Goal: Transaction & Acquisition: Purchase product/service

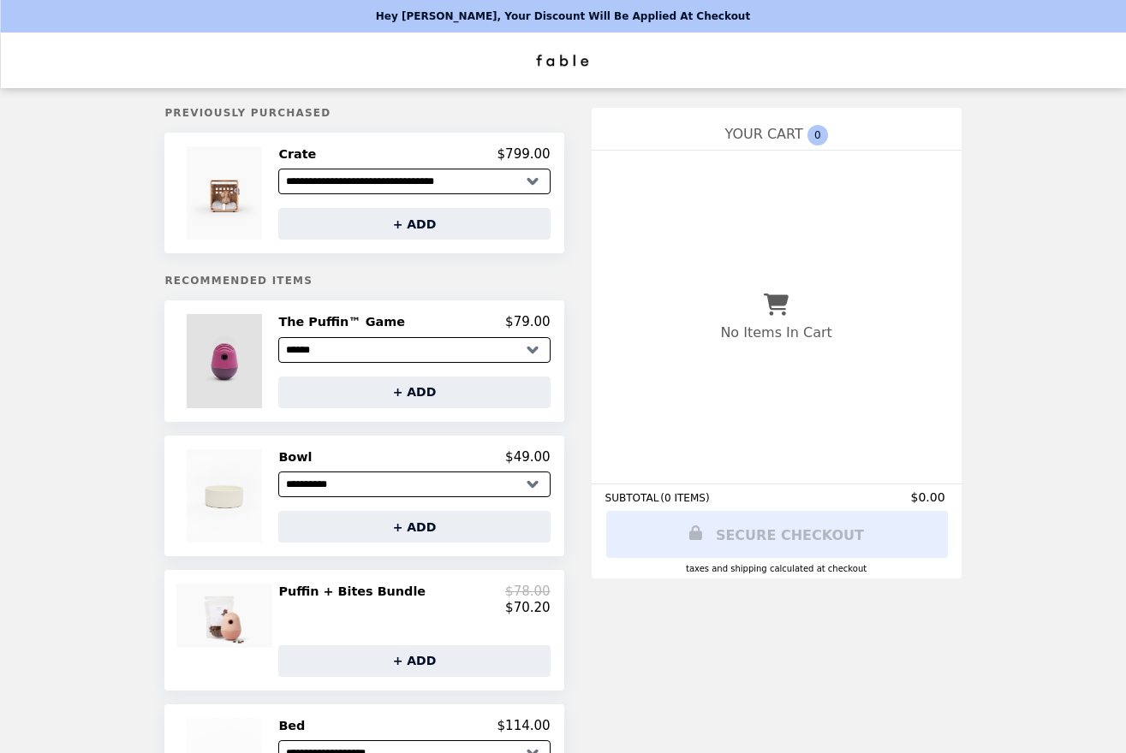
click at [248, 333] on img at bounding box center [227, 360] width 80 height 93
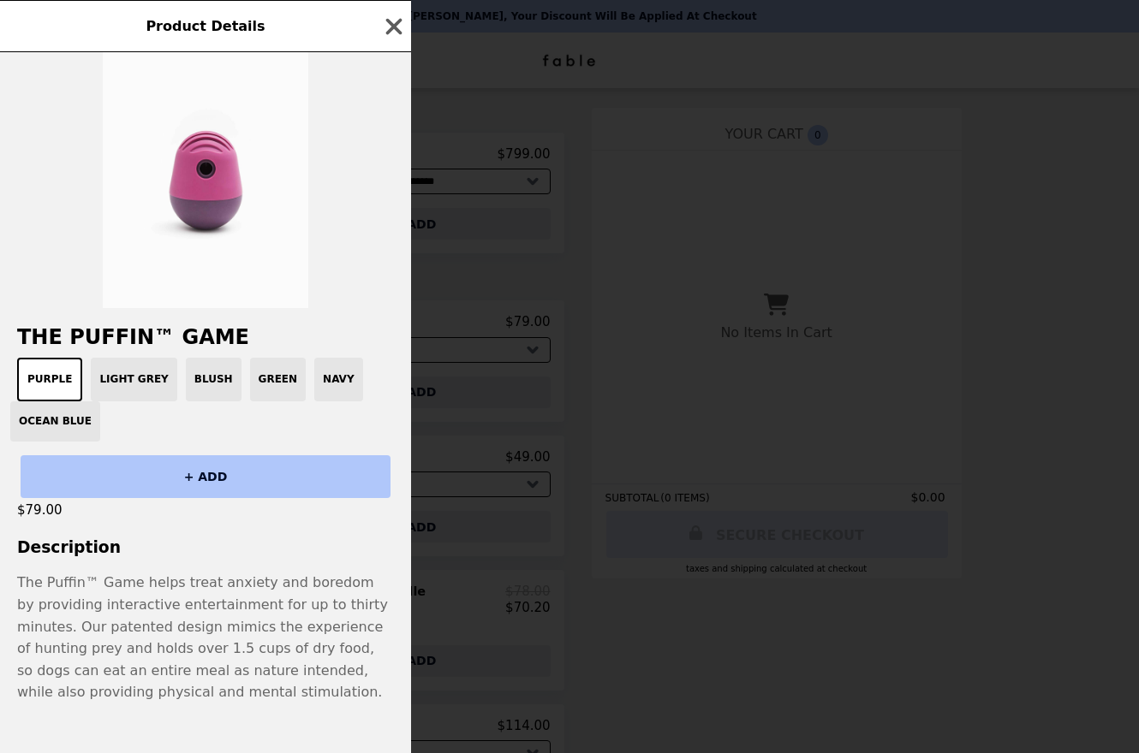
scroll to position [64, 0]
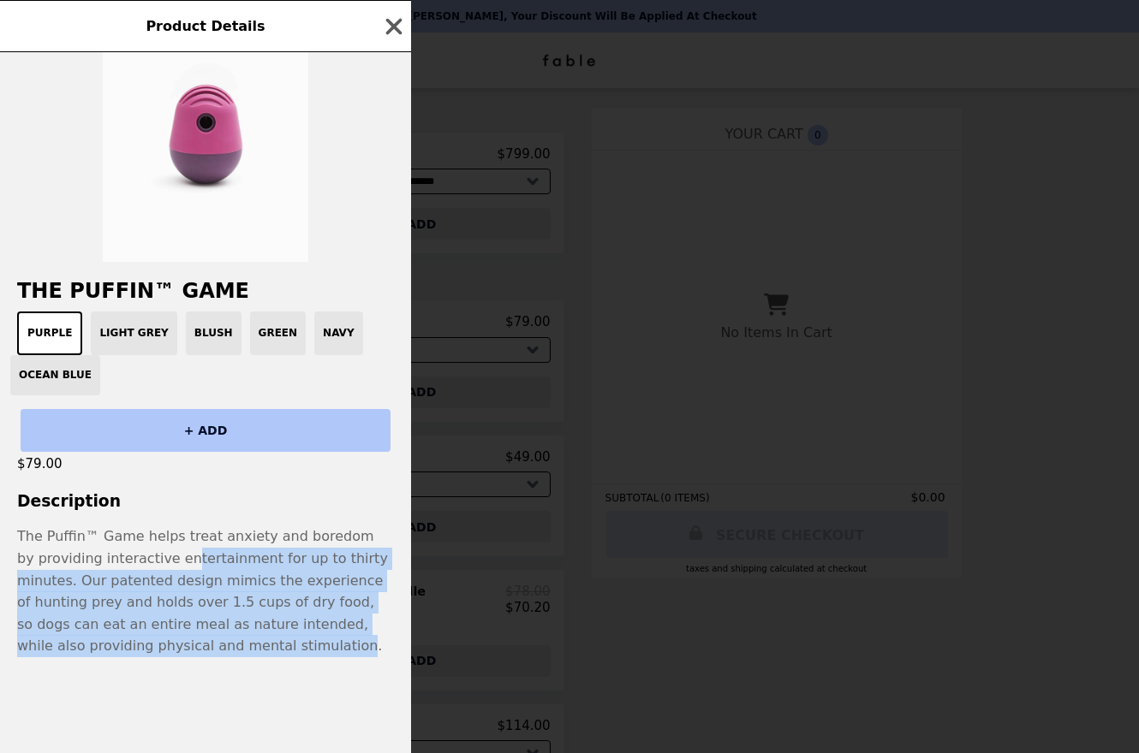
drag, startPoint x: 159, startPoint y: 563, endPoint x: 158, endPoint y: 652, distance: 89.1
click at [158, 654] on p "The Puffin™ Game helps treat anxiety and boredom by providing interactive enter…" at bounding box center [205, 592] width 377 height 132
click at [156, 650] on p "The Puffin™ Game helps treat anxiety and boredom by providing interactive enter…" at bounding box center [205, 592] width 377 height 132
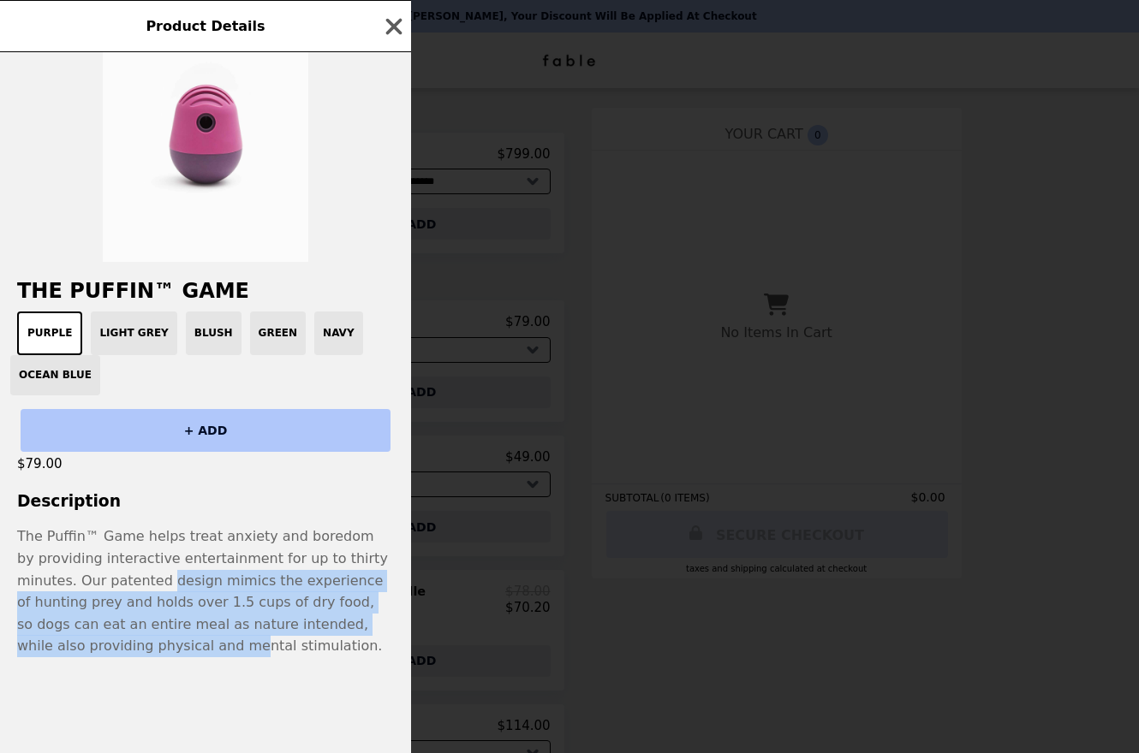
drag, startPoint x: 104, startPoint y: 581, endPoint x: 64, endPoint y: 640, distance: 71.0
click at [64, 640] on p "The Puffin™ Game helps treat anxiety and boredom by providing interactive enter…" at bounding box center [205, 592] width 377 height 132
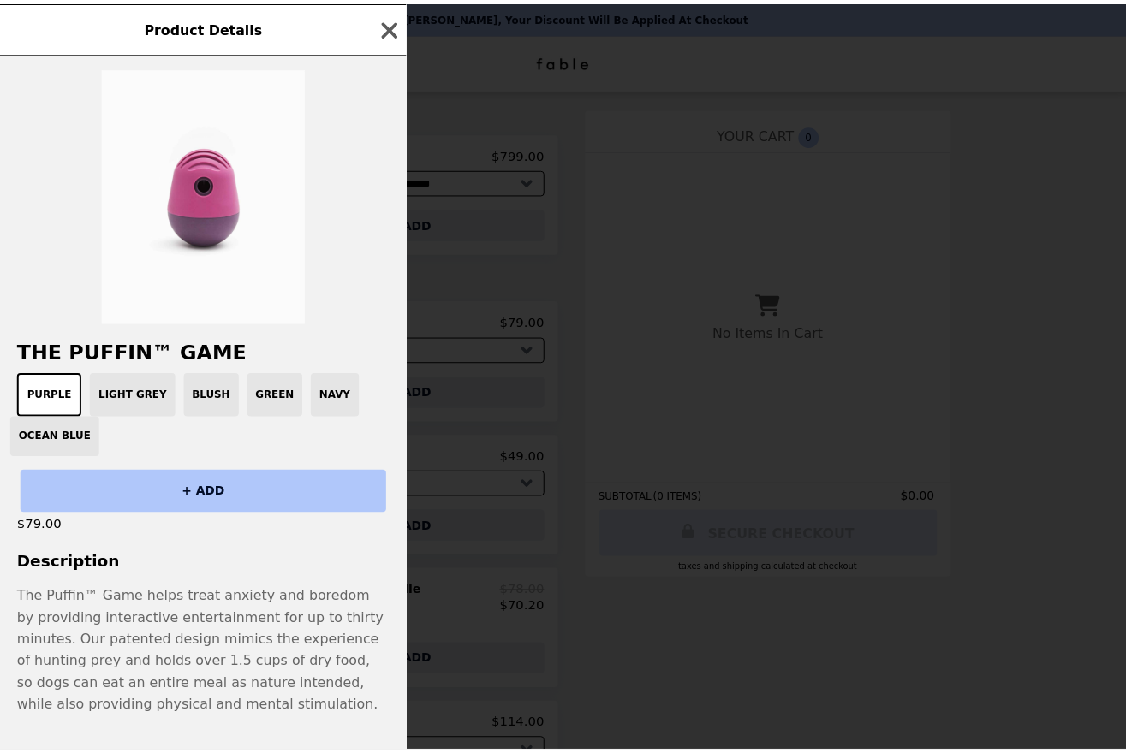
scroll to position [0, 0]
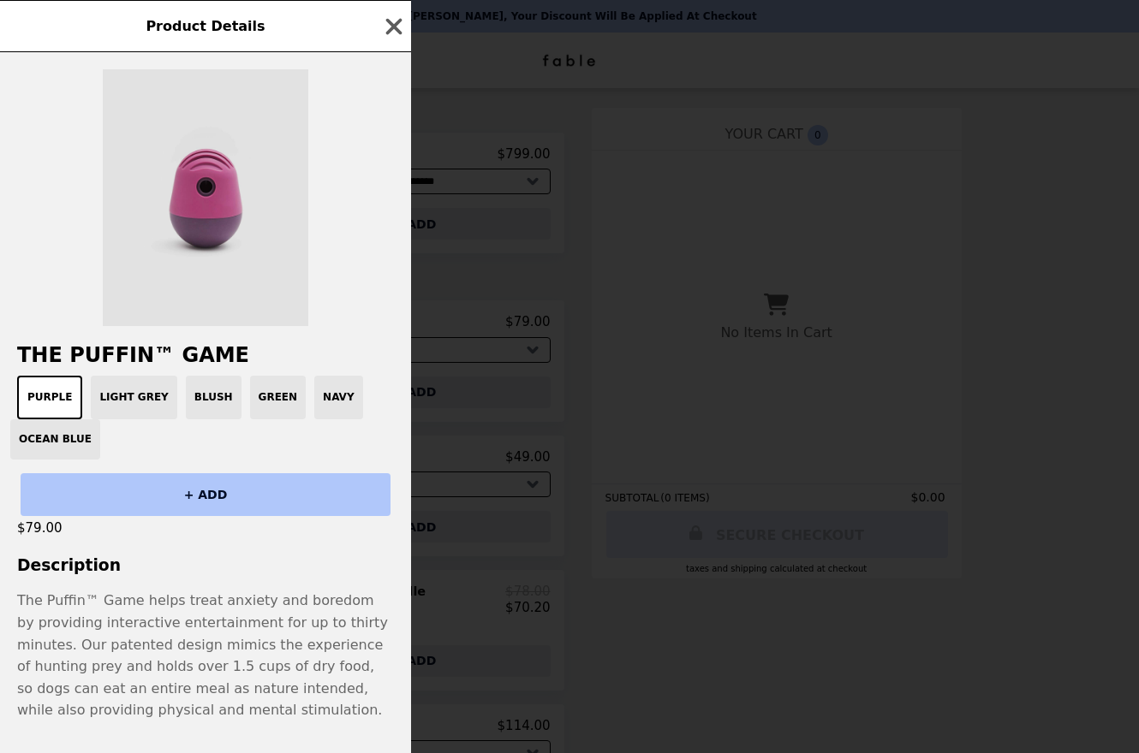
click at [235, 264] on img at bounding box center [205, 197] width 205 height 257
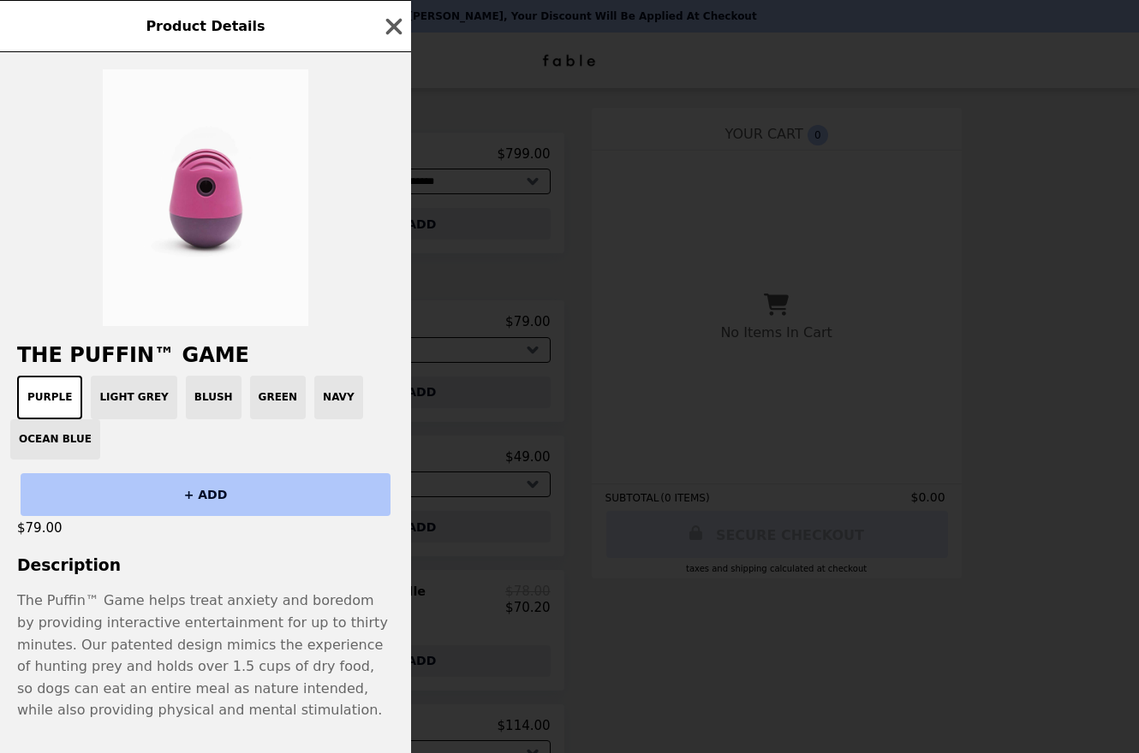
click at [119, 410] on div "Purple Light Grey Blush Green Navy Ocean Blue" at bounding box center [205, 418] width 390 height 84
click at [140, 392] on div "Purple Light Grey Blush Green Navy Ocean Blue" at bounding box center [205, 418] width 390 height 84
click at [395, 20] on icon "button" at bounding box center [394, 27] width 26 height 26
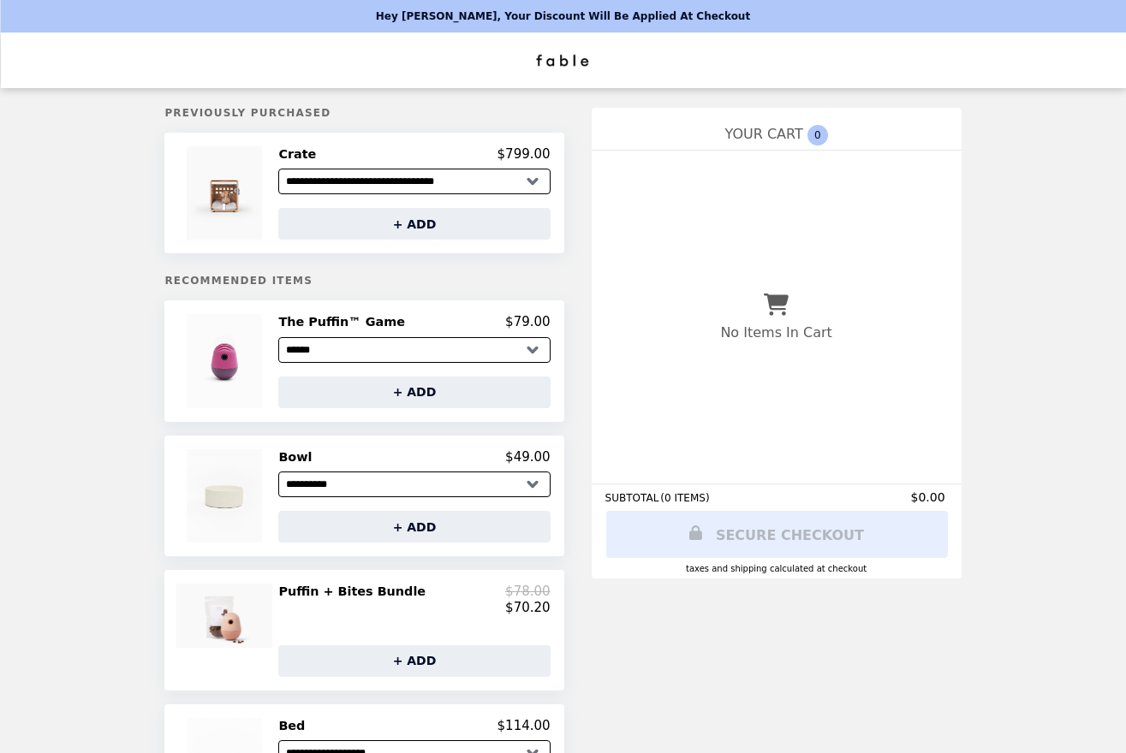
click at [353, 351] on select "**********" at bounding box center [413, 350] width 271 height 26
click at [296, 337] on select "**********" at bounding box center [413, 350] width 271 height 26
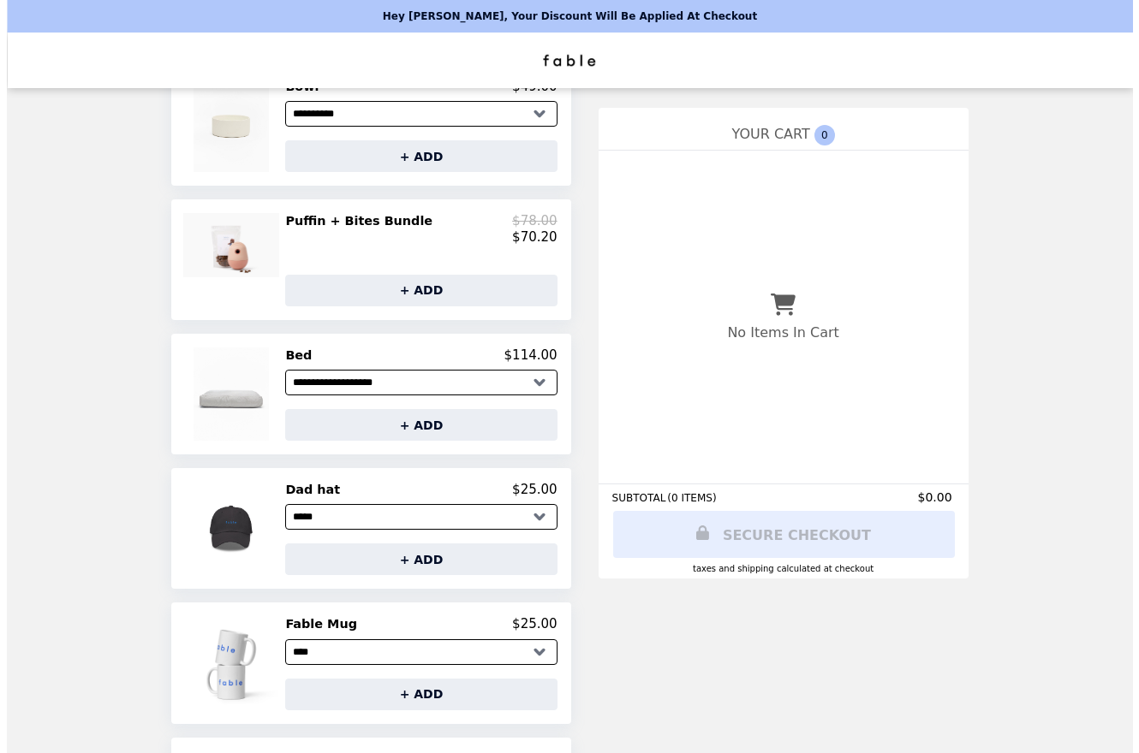
scroll to position [728, 0]
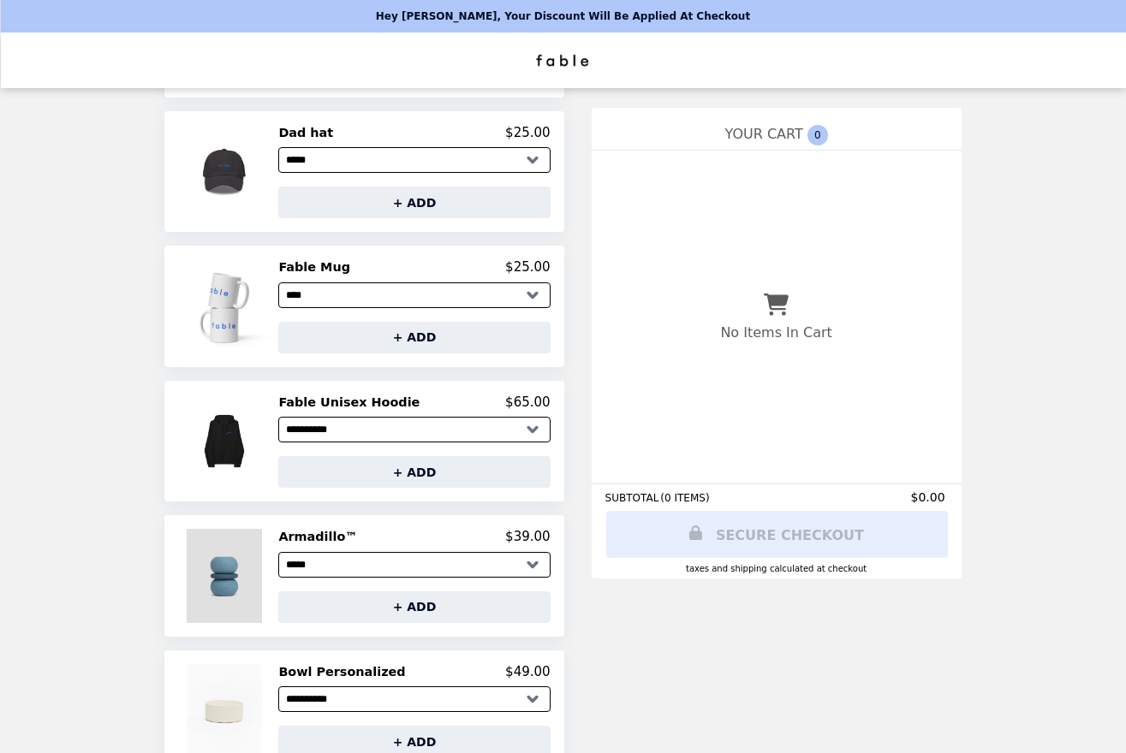
click at [235, 548] on img at bounding box center [227, 575] width 80 height 93
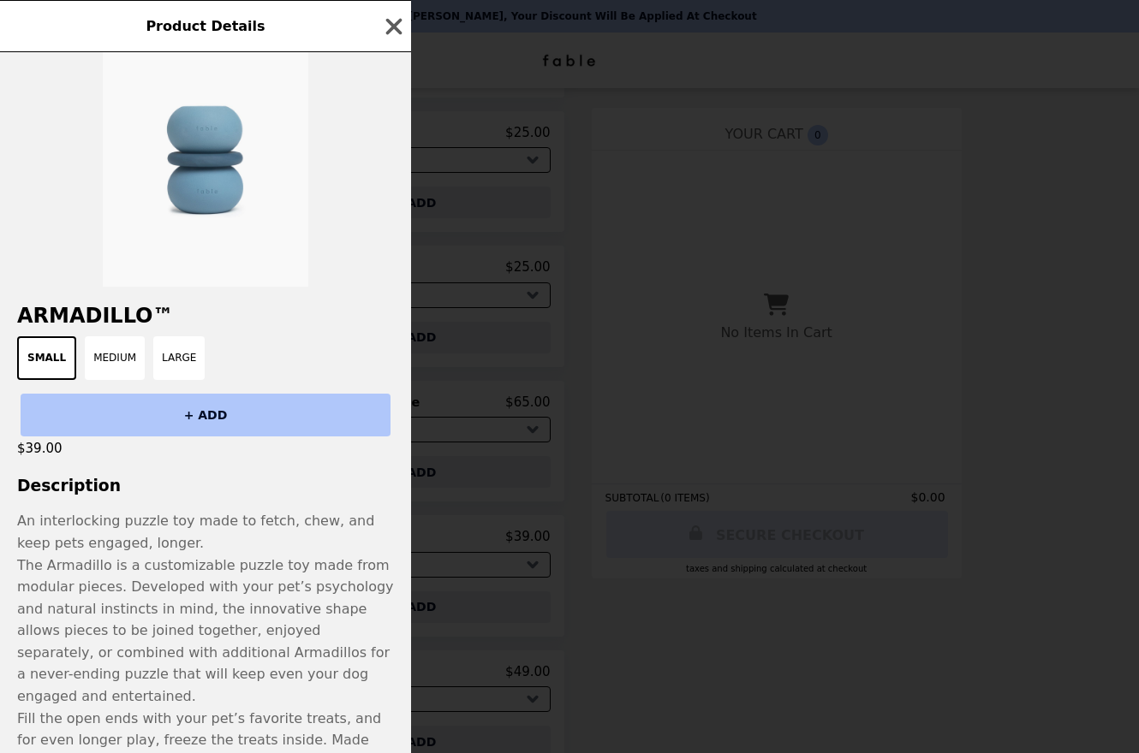
scroll to position [114, 0]
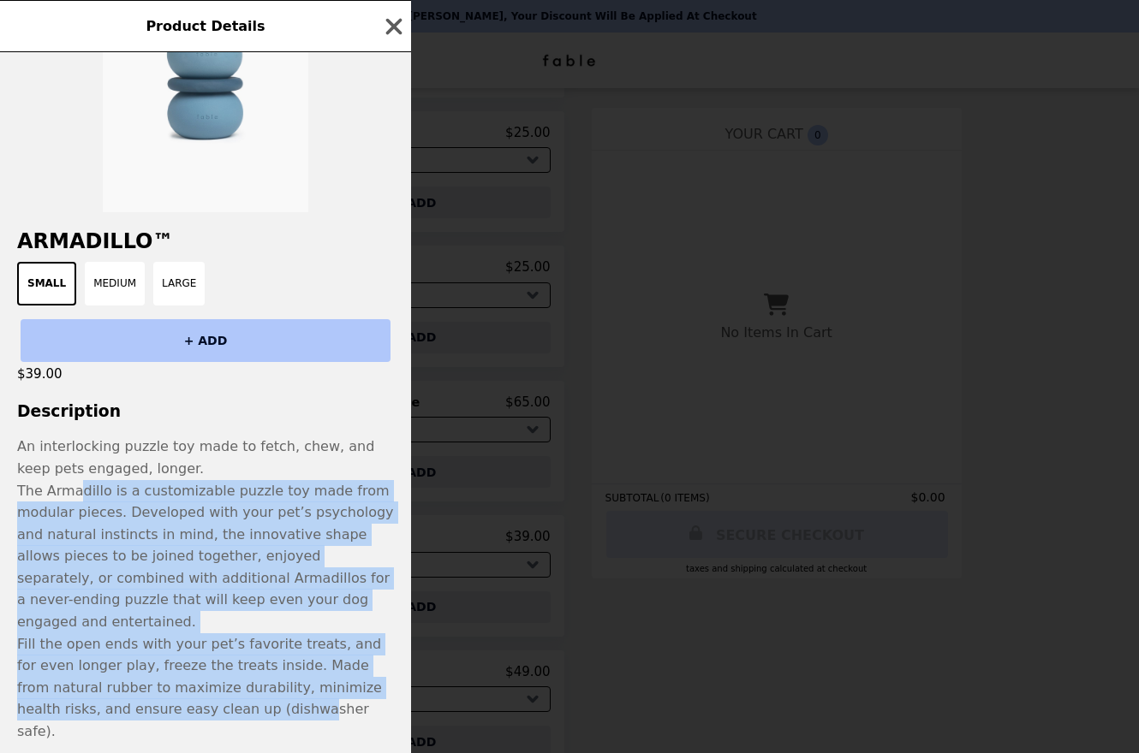
drag, startPoint x: 74, startPoint y: 494, endPoint x: 198, endPoint y: 684, distance: 226.6
click at [198, 684] on p "An interlocking puzzle toy made to fetch, chew, and keep pets engaged, longer. …" at bounding box center [205, 589] width 411 height 307
click at [198, 684] on span "Fill the open ends with your pet’s favorite treats, and for even longer play, f…" at bounding box center [199, 688] width 365 height 104
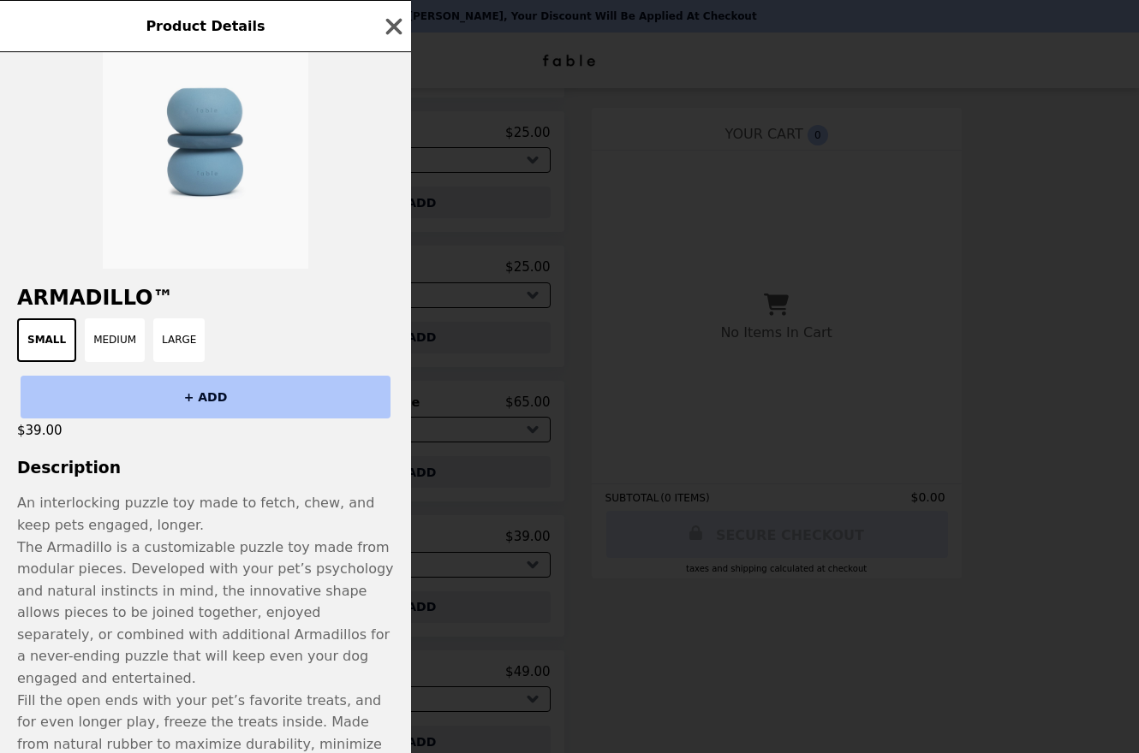
scroll to position [128, 0]
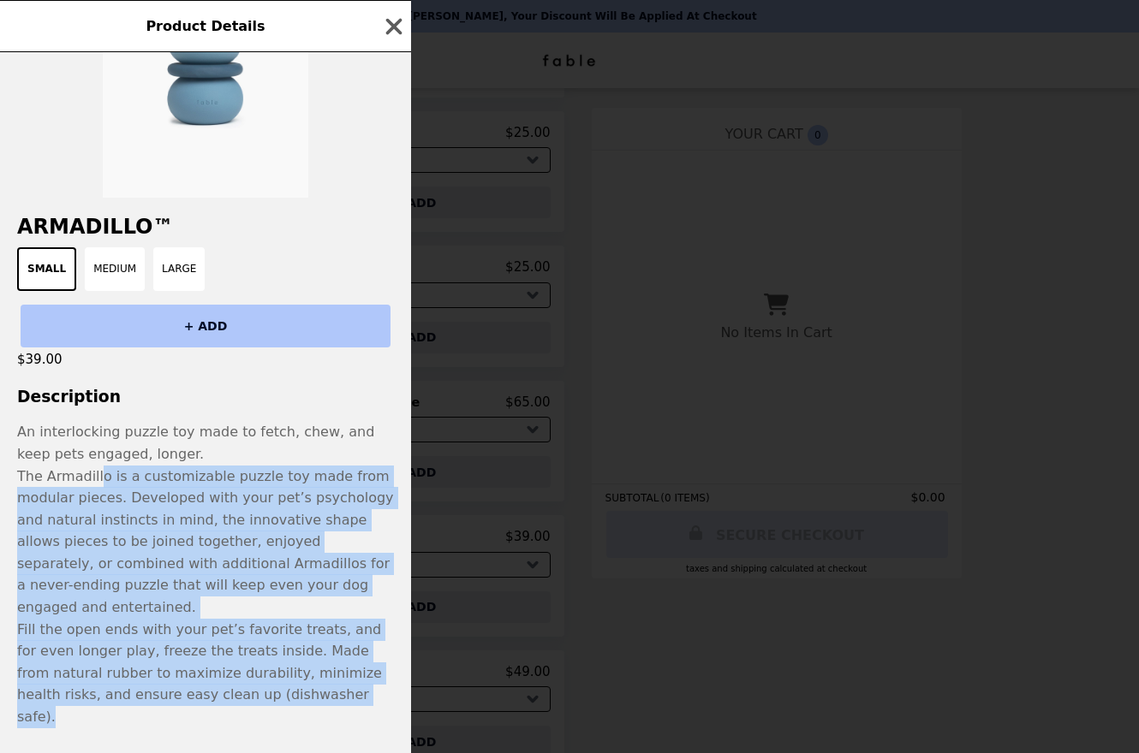
drag, startPoint x: 101, startPoint y: 532, endPoint x: 111, endPoint y: 710, distance: 178.4
click at [111, 710] on div "Armadillo™ Small Medium Large + ADD $39.00 Description An interlocking puzzle t…" at bounding box center [205, 402] width 411 height 701
drag, startPoint x: 110, startPoint y: 710, endPoint x: 107, endPoint y: 694, distance: 15.8
click at [110, 709] on div "Armadillo™ Small Medium Large + ADD $39.00 Description An interlocking puzzle t…" at bounding box center [205, 402] width 411 height 701
drag, startPoint x: 105, startPoint y: 654, endPoint x: 79, endPoint y: 486, distance: 169.9
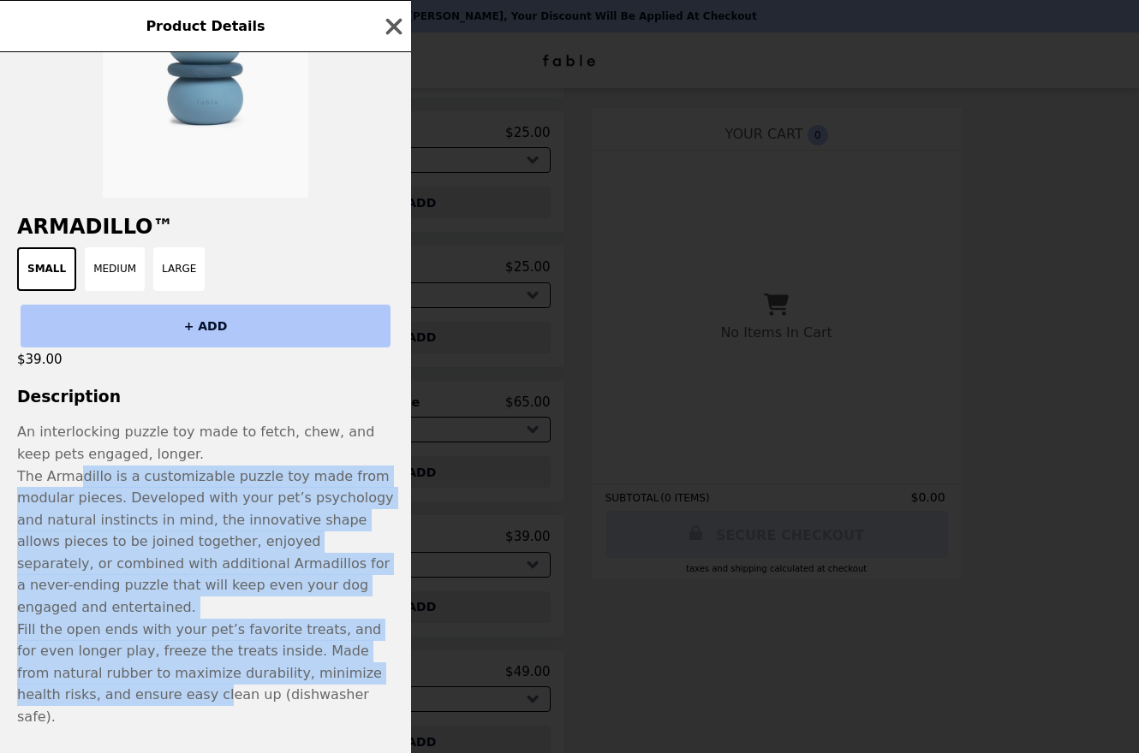
click at [79, 486] on p "An interlocking puzzle toy made to fetch, chew, and keep pets engaged, longer. …" at bounding box center [205, 574] width 411 height 307
click at [79, 486] on p "The Armadillo is a customizable puzzle toy made from modular pieces. Developed …" at bounding box center [205, 542] width 377 height 153
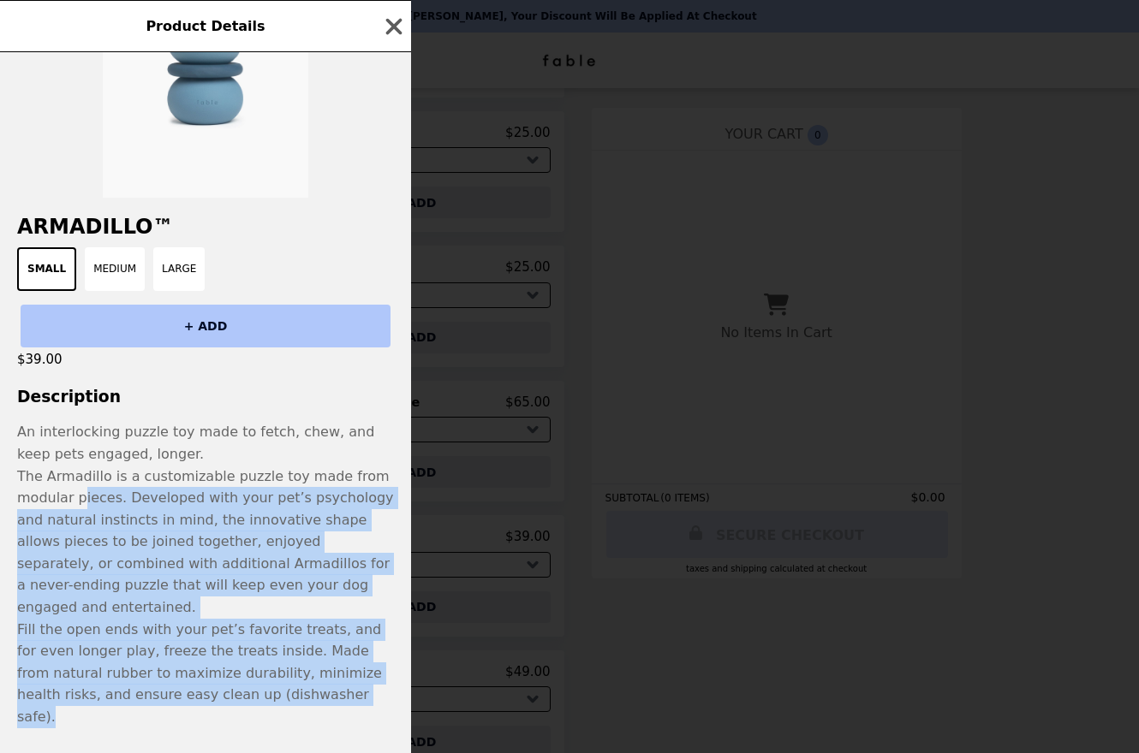
drag, startPoint x: 79, startPoint y: 562, endPoint x: 98, endPoint y: 687, distance: 126.4
click at [98, 687] on div "Armadillo™ Small Medium Large + ADD $39.00 Description An interlocking puzzle t…" at bounding box center [205, 402] width 411 height 701
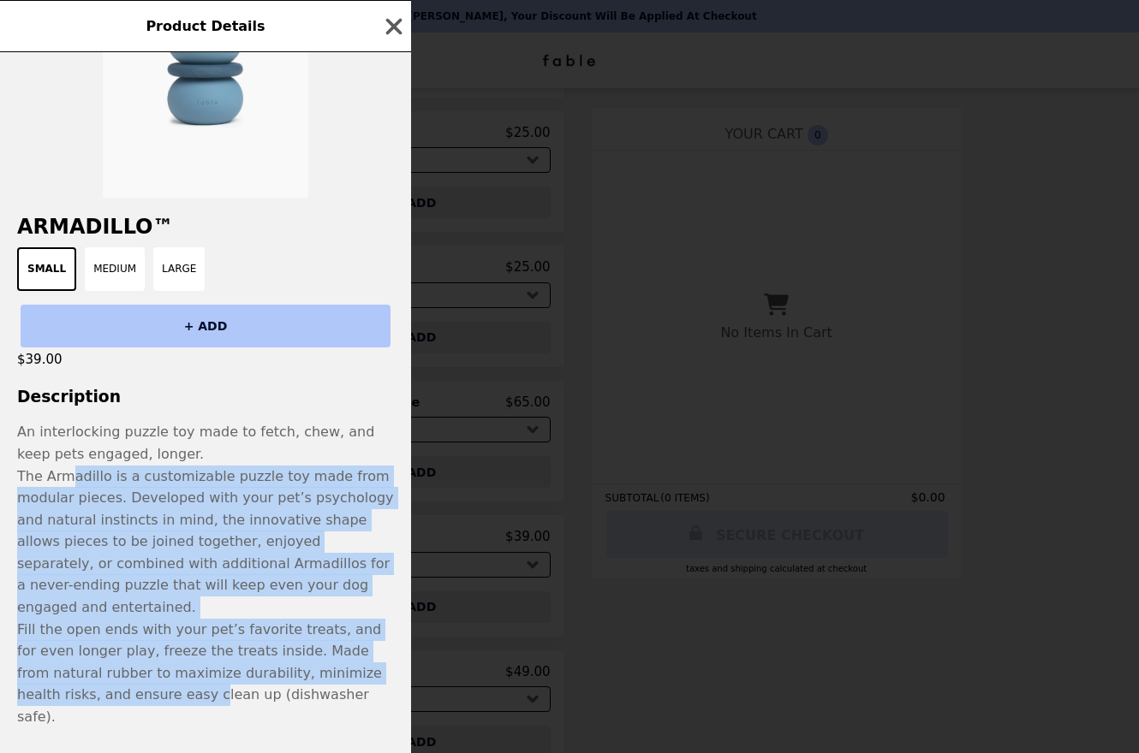
drag, startPoint x: 100, startPoint y: 668, endPoint x: 73, endPoint y: 482, distance: 187.8
click at [73, 482] on p "An interlocking puzzle toy made to fetch, chew, and keep pets engaged, longer. …" at bounding box center [205, 574] width 411 height 307
click at [73, 482] on span "The Armadillo is a customizable puzzle toy made from modular pieces. Developed …" at bounding box center [205, 542] width 377 height 148
drag, startPoint x: 73, startPoint y: 482, endPoint x: 119, endPoint y: 664, distance: 188.1
click at [119, 664] on p "An interlocking puzzle toy made to fetch, chew, and keep pets engaged, longer. …" at bounding box center [205, 574] width 411 height 307
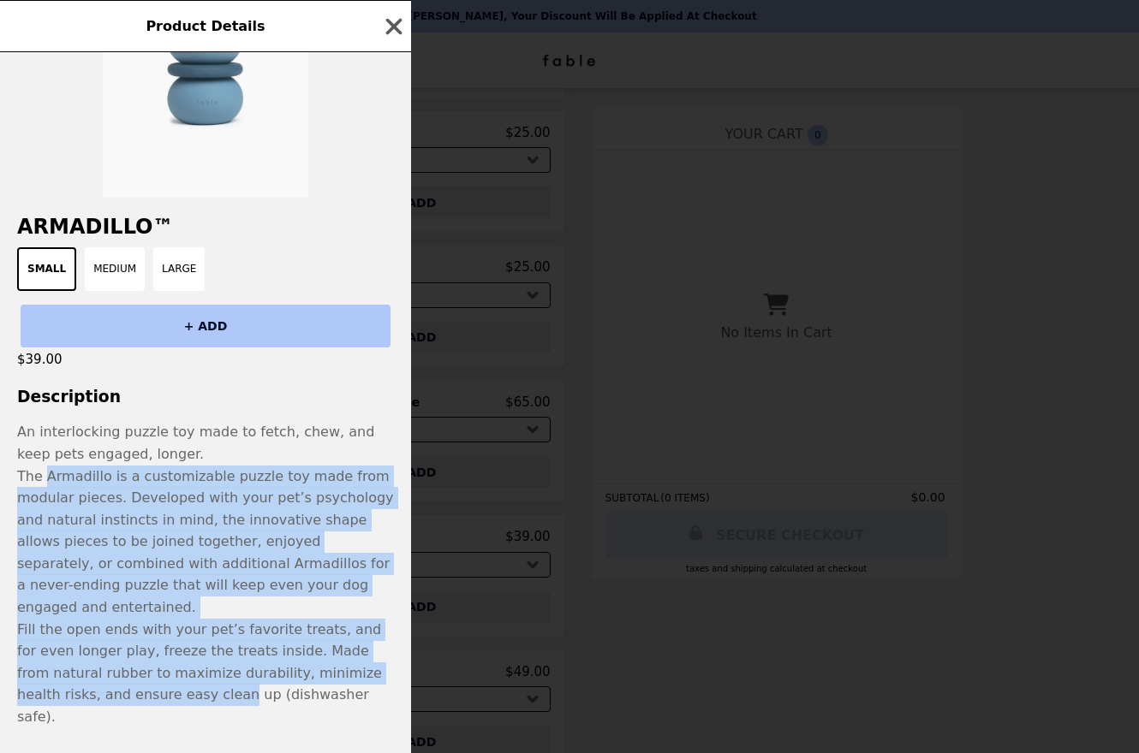
click at [119, 664] on p "Fill the open ends with your pet’s favorite treats, and for even longer play, f…" at bounding box center [205, 674] width 377 height 110
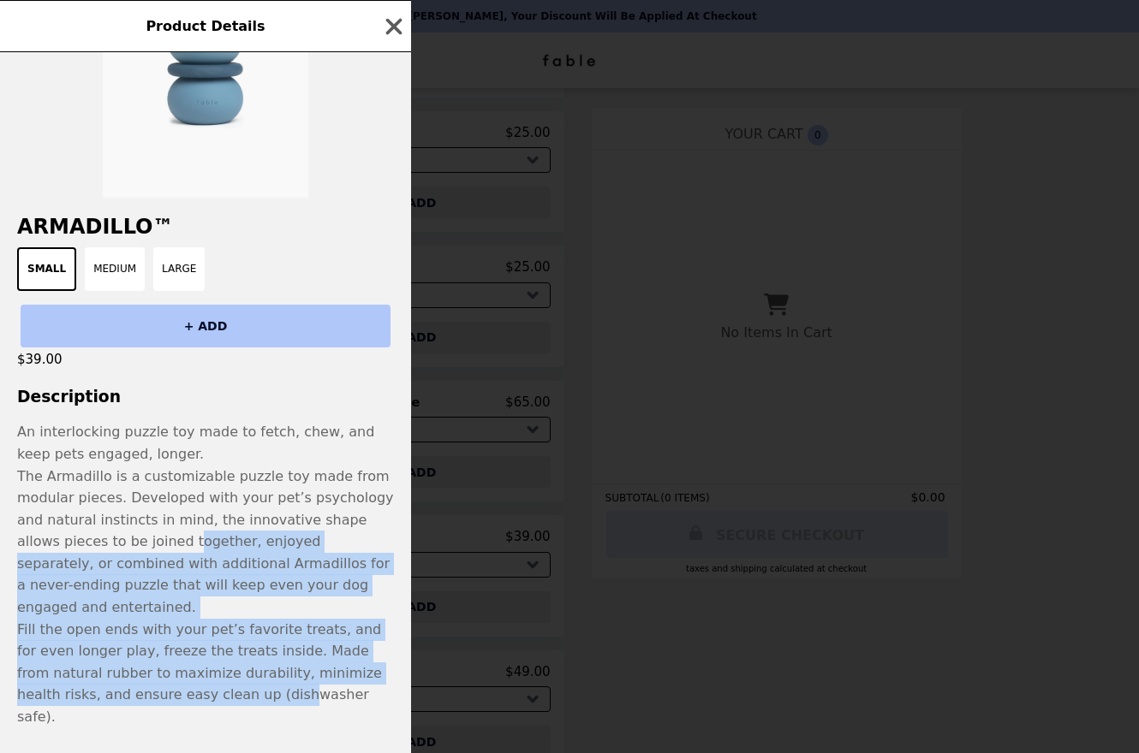
drag, startPoint x: 148, startPoint y: 622, endPoint x: 86, endPoint y: 511, distance: 127.2
click at [87, 513] on p "An interlocking puzzle toy made to fetch, chew, and keep pets engaged, longer. …" at bounding box center [205, 574] width 411 height 307
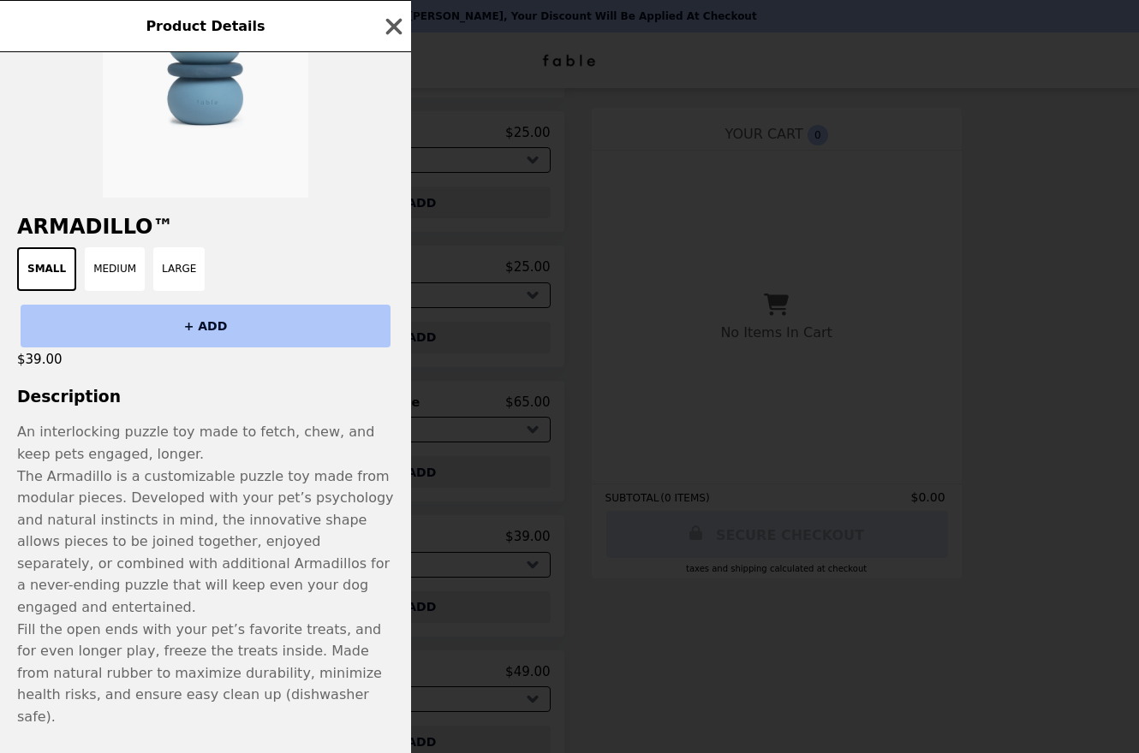
click at [86, 510] on p "The Armadillo is a customizable puzzle toy made from modular pieces. Developed …" at bounding box center [205, 542] width 377 height 153
